Goal: Information Seeking & Learning: Learn about a topic

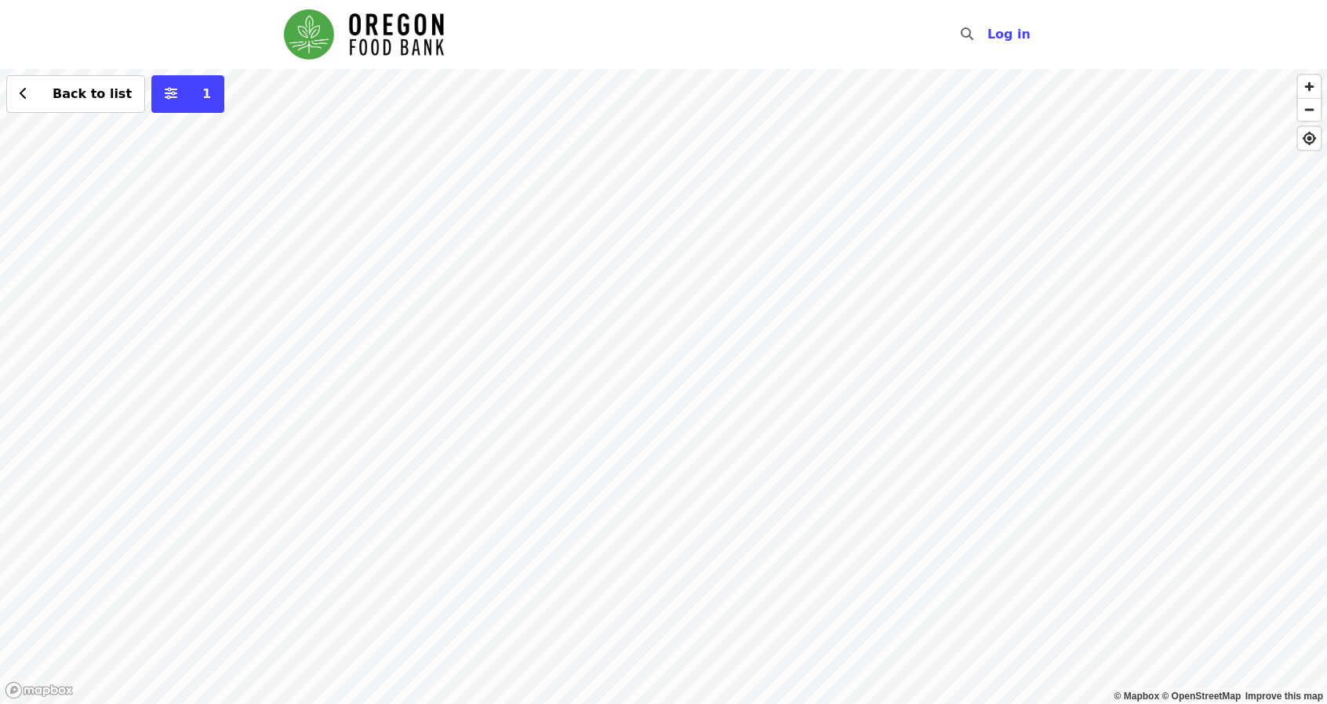
click at [492, 209] on div "Back to list 1" at bounding box center [663, 386] width 1327 height 635
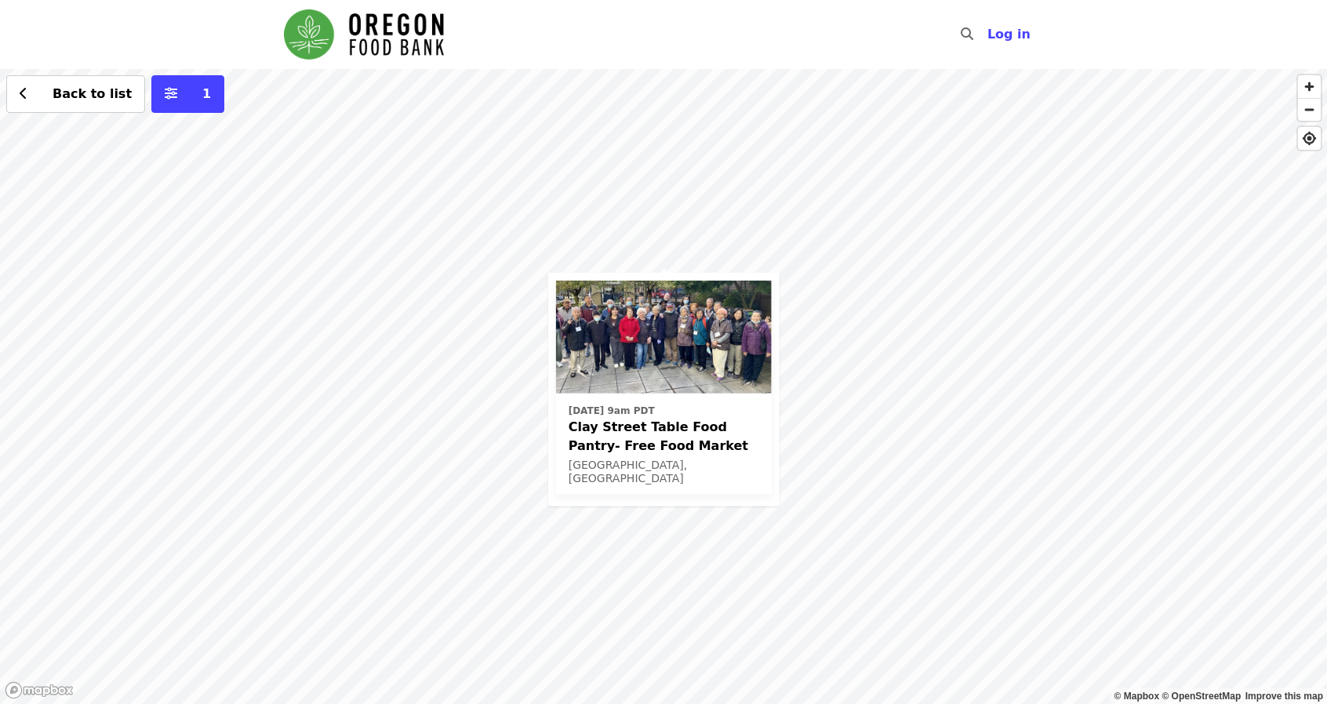
click at [892, 319] on div "[DATE] 9am PDT Clay Street Table Food Pantry- Free Food Market [GEOGRAPHIC_DATA…" at bounding box center [663, 386] width 1327 height 635
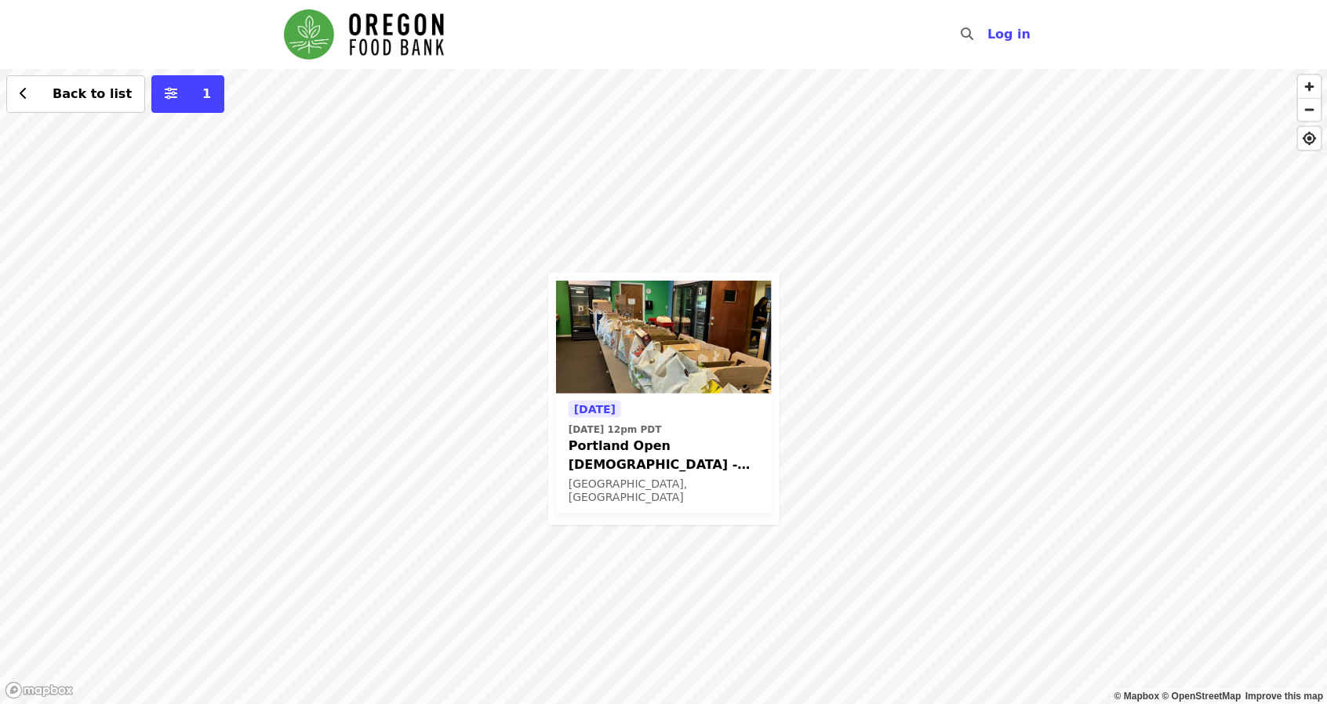
click at [521, 432] on div "[DATE] [DATE] 12pm PDT Portland Open Bible - Partner Agency Support (16+) [GEOG…" at bounding box center [663, 386] width 1327 height 635
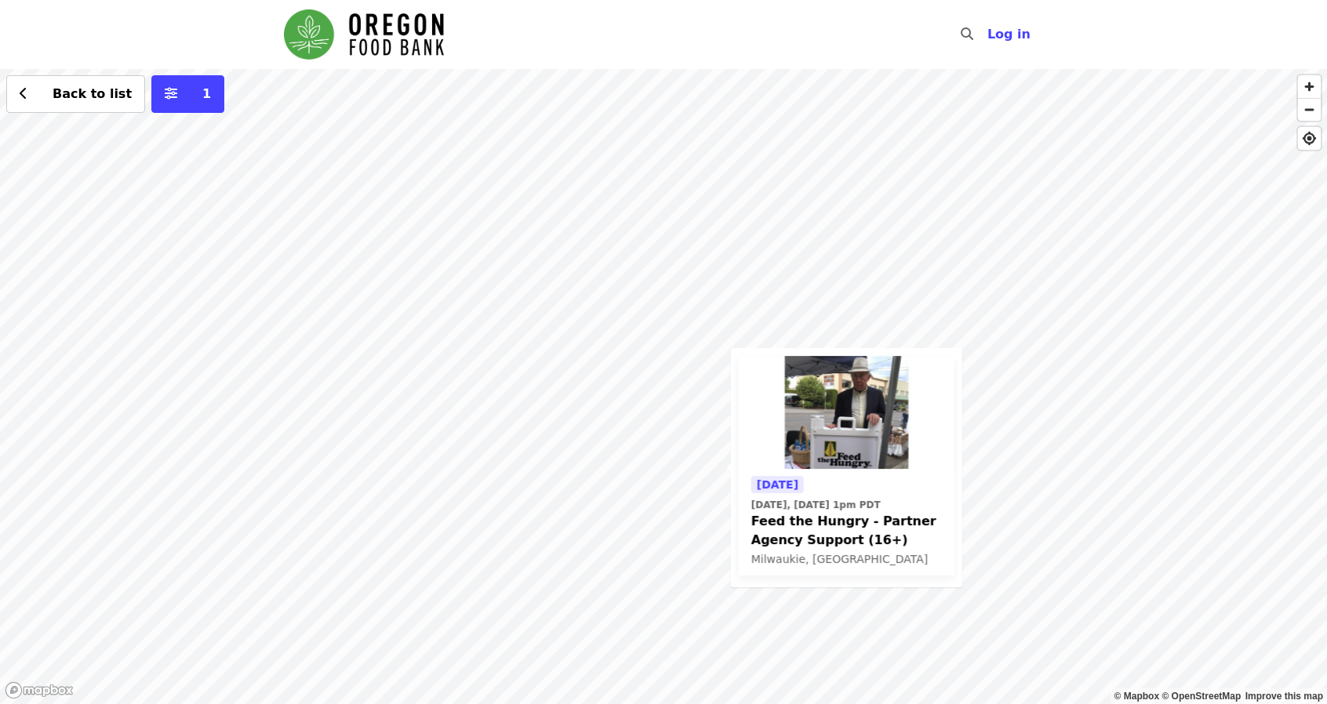
drag, startPoint x: 787, startPoint y: 120, endPoint x: 783, endPoint y: 316, distance: 196.1
click at [783, 316] on div "[DATE] [DATE], [DATE] 1pm PDT Feed the Hungry - Partner Agency Support (16+) [G…" at bounding box center [663, 386] width 1327 height 635
click at [783, 240] on div "[DATE] [DATE], [DATE] 1pm PDT Feed the Hungry - Partner Agency Support (16+) [G…" at bounding box center [663, 386] width 1327 height 635
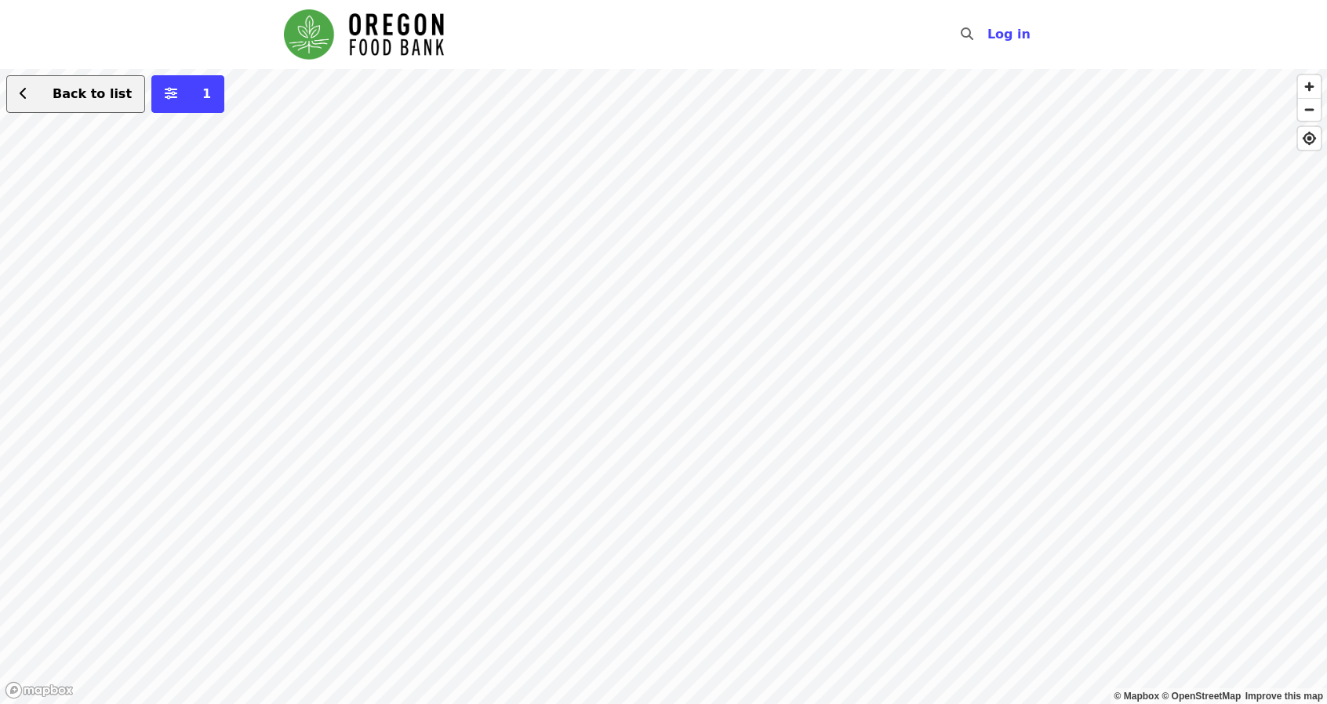
click at [80, 88] on span "Back to list" at bounding box center [92, 93] width 79 height 15
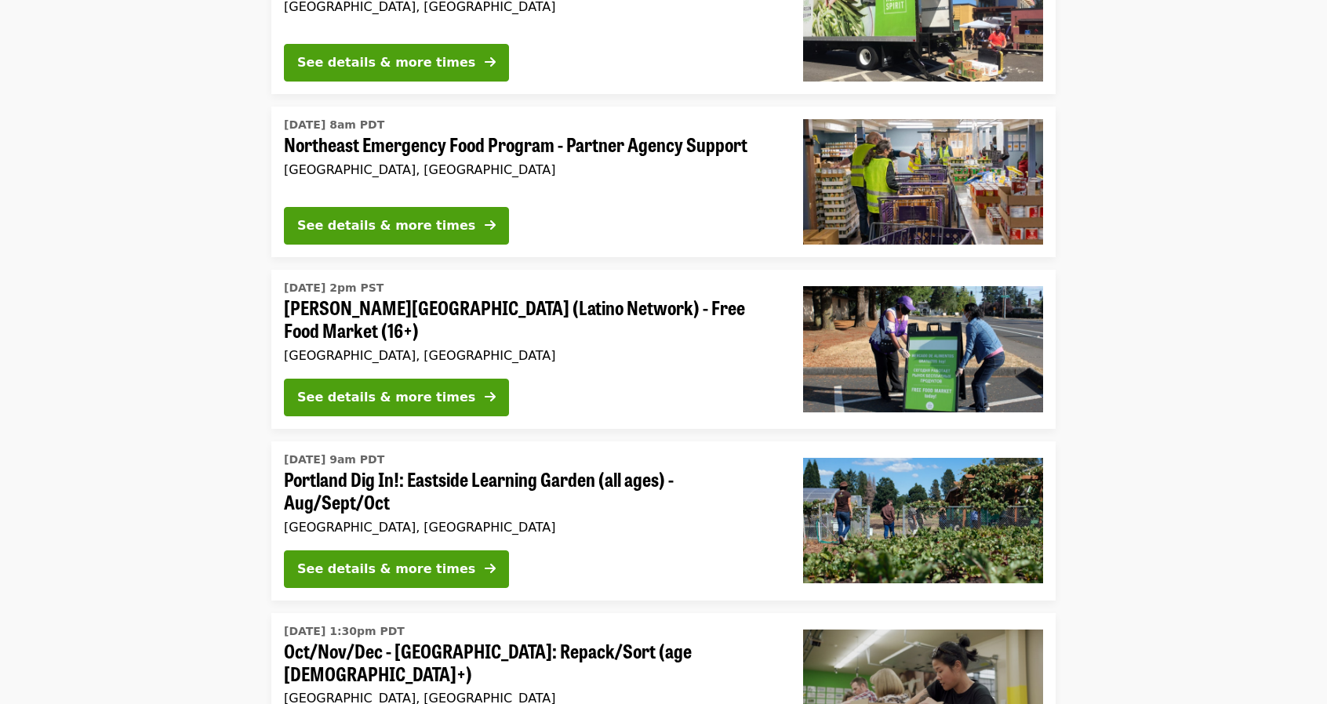
scroll to position [235, 0]
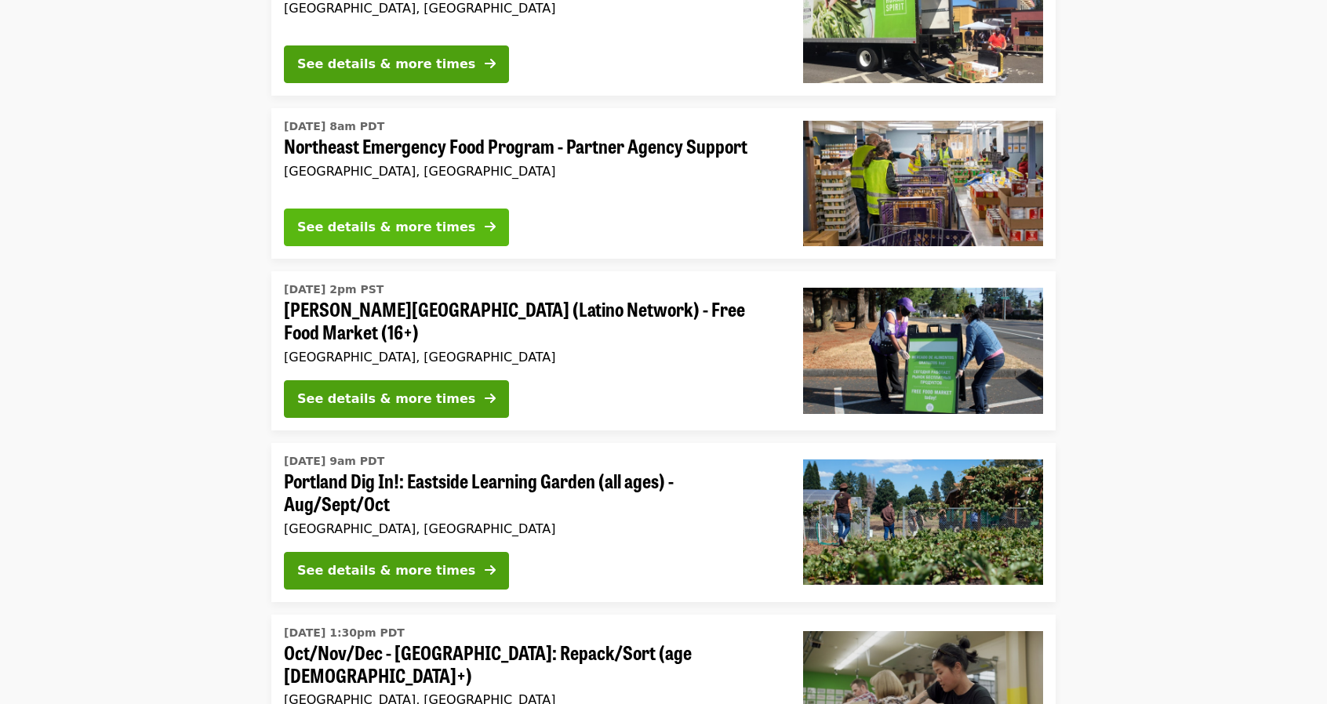
click at [415, 220] on div "See details & more times" at bounding box center [386, 227] width 178 height 19
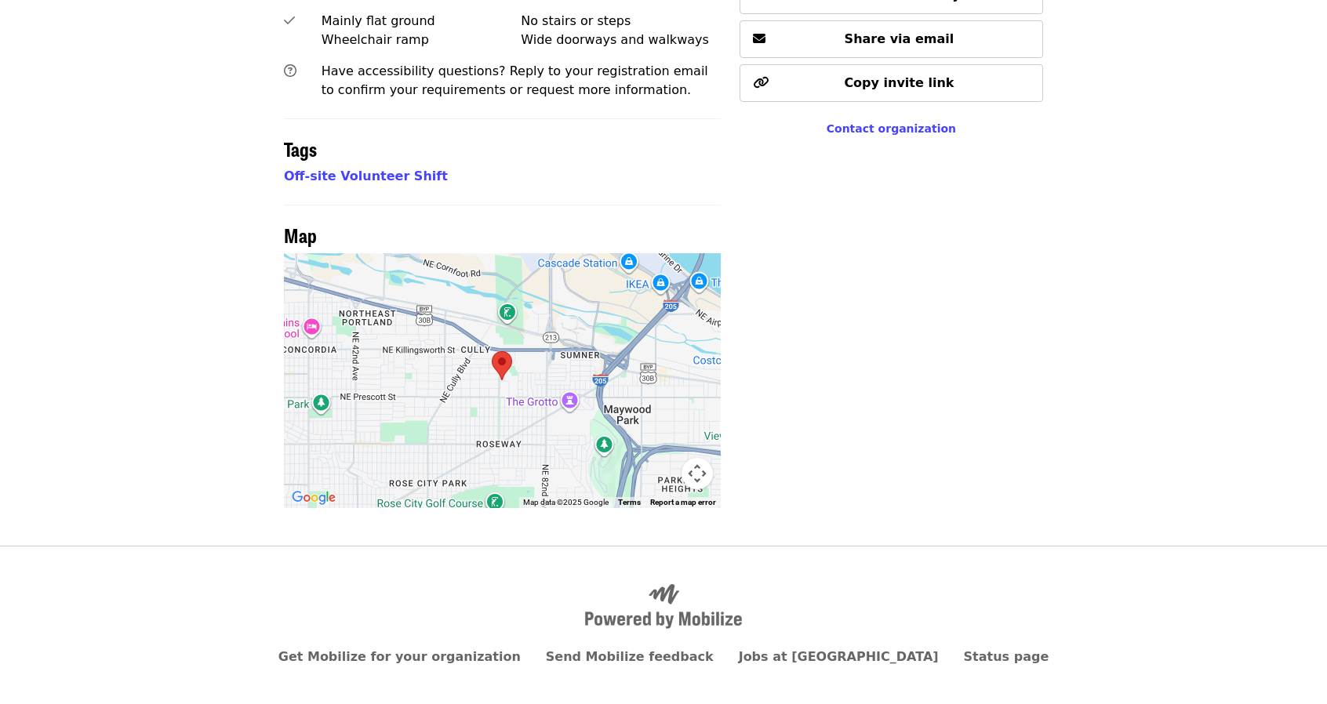
scroll to position [1124, 0]
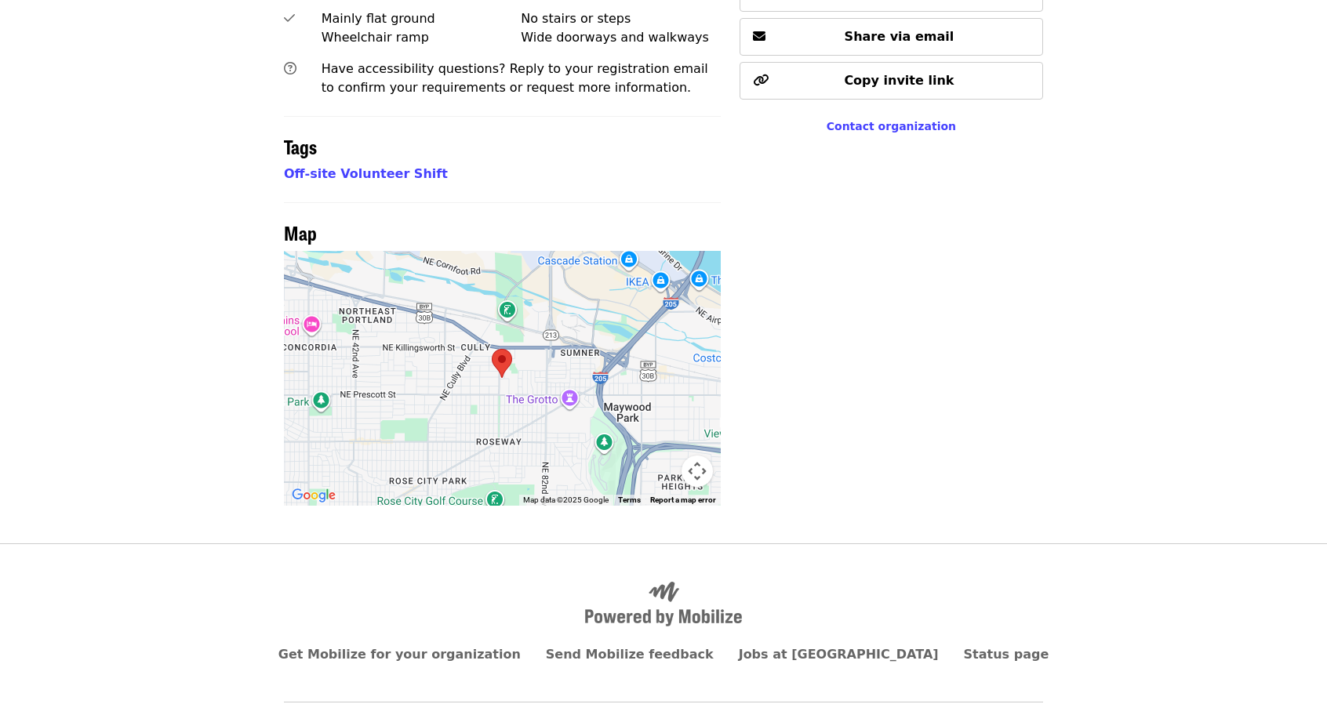
click at [492, 349] on area at bounding box center [492, 349] width 0 height 0
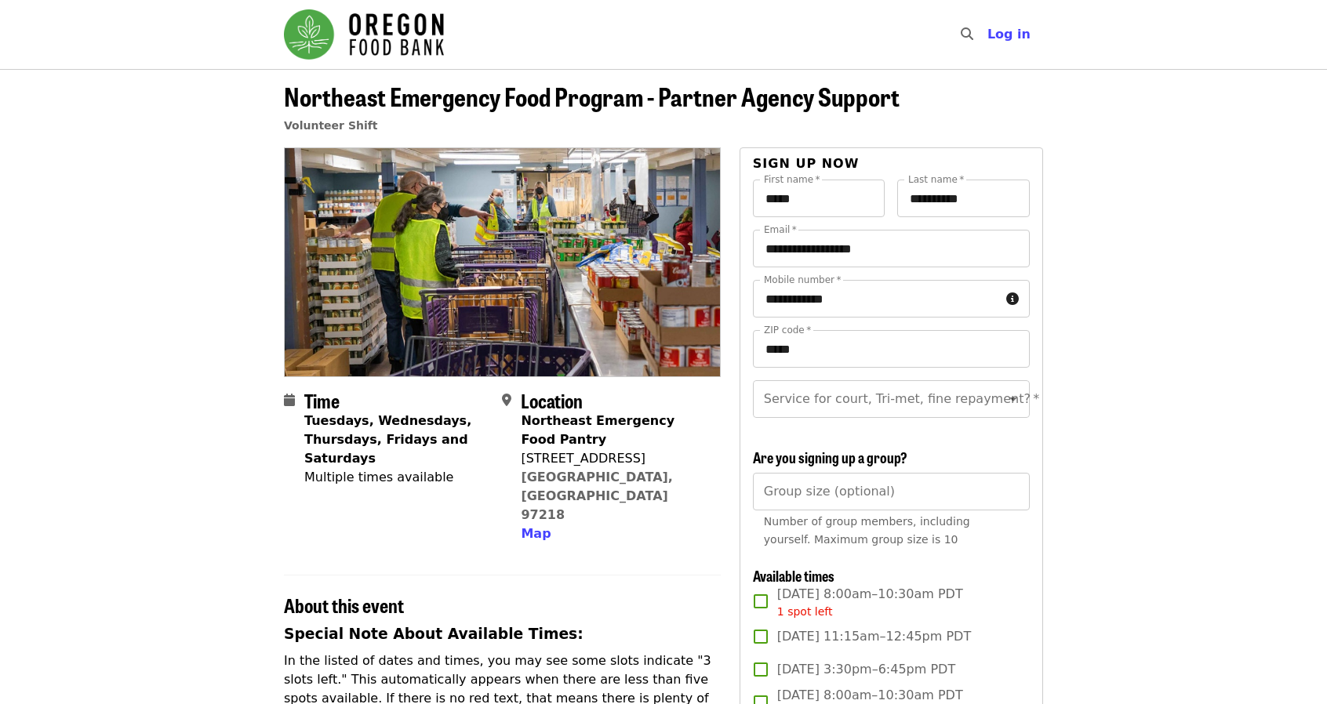
scroll to position [0, 0]
